Goal: Information Seeking & Learning: Learn about a topic

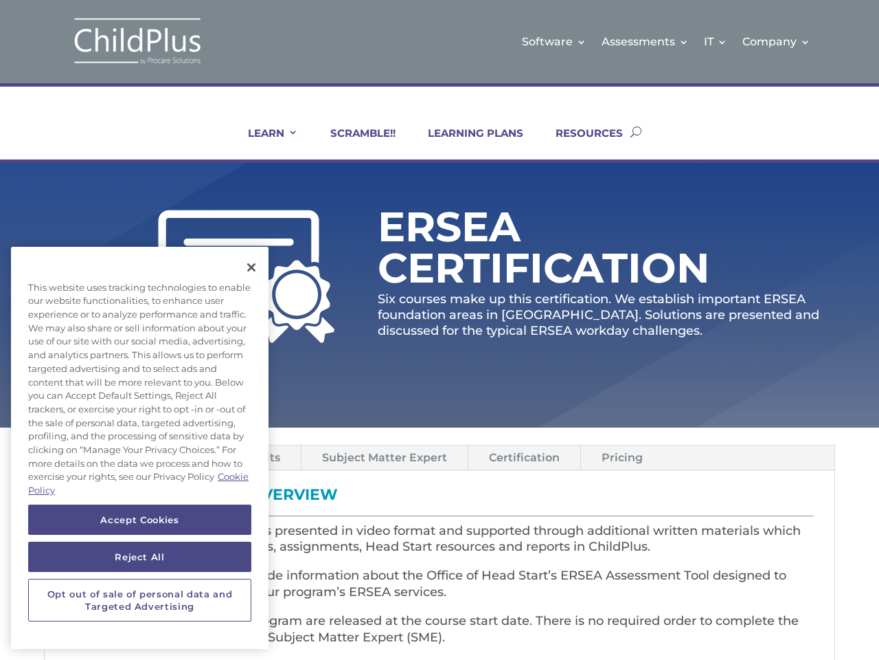
click at [440, 330] on p "Six courses make up this certification. We establish important ERSEA foundation…" at bounding box center [607, 315] width 458 height 48
click at [717, 41] on link "IT" at bounding box center [715, 42] width 23 height 56
click at [777, 41] on link "Company" at bounding box center [777, 42] width 68 height 56
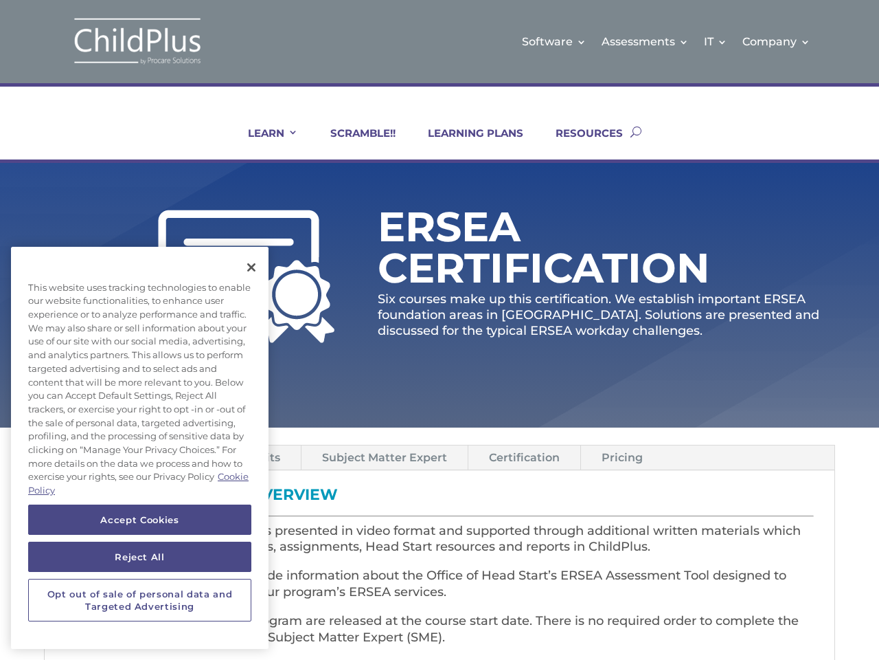
click at [264, 143] on link "LEARN" at bounding box center [264, 142] width 67 height 33
click at [383, 457] on link "Subject Matter Expert" at bounding box center [385, 457] width 166 height 24
click at [522, 457] on link "Certification" at bounding box center [525, 457] width 112 height 24
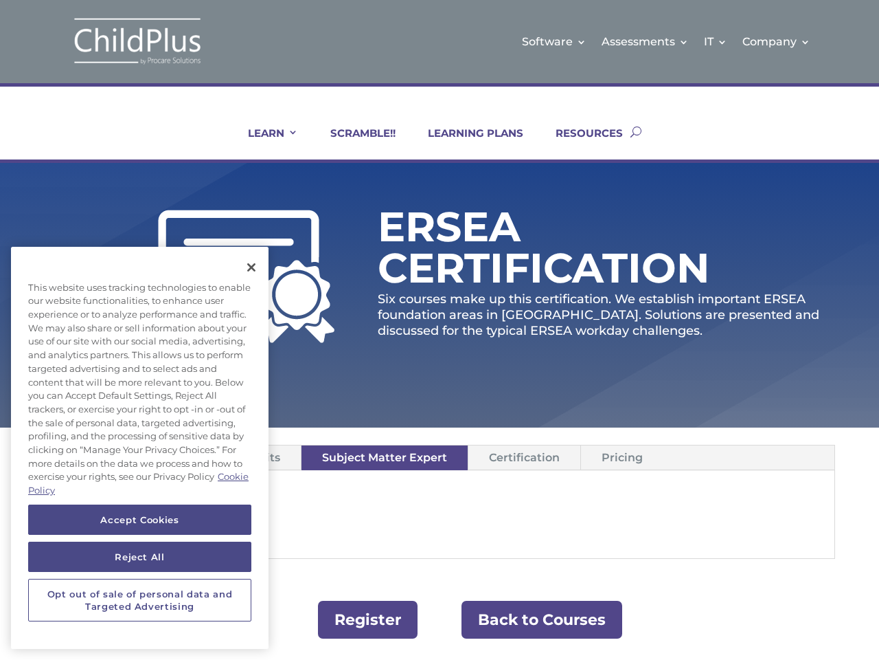
click at [619, 457] on link "Pricing" at bounding box center [622, 457] width 82 height 24
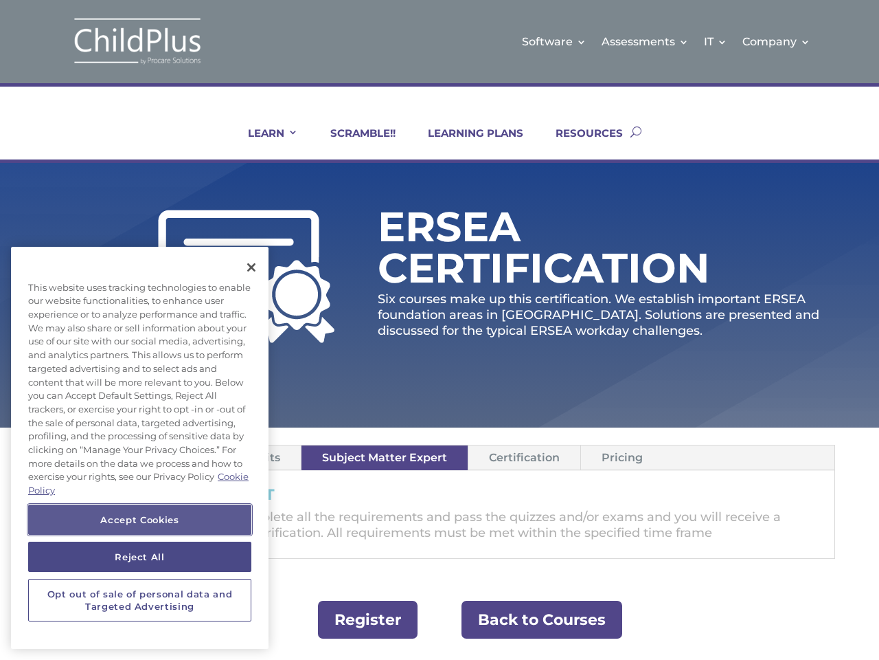
click at [139, 519] on button "Accept Cookies" at bounding box center [139, 519] width 223 height 30
